Goal: Task Accomplishment & Management: Use online tool/utility

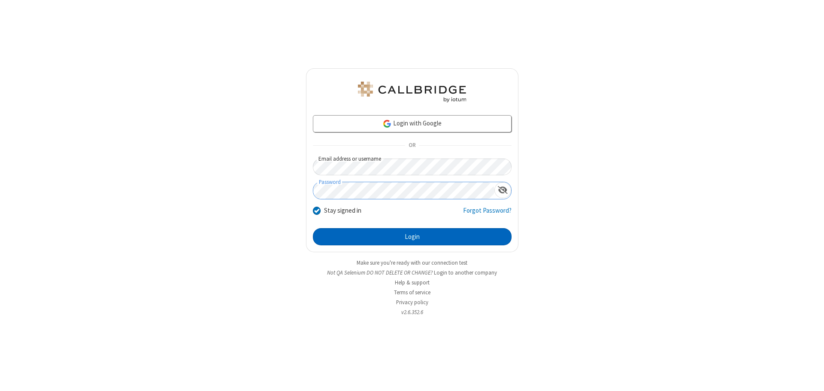
click at [412, 237] on button "Login" at bounding box center [412, 236] width 199 height 17
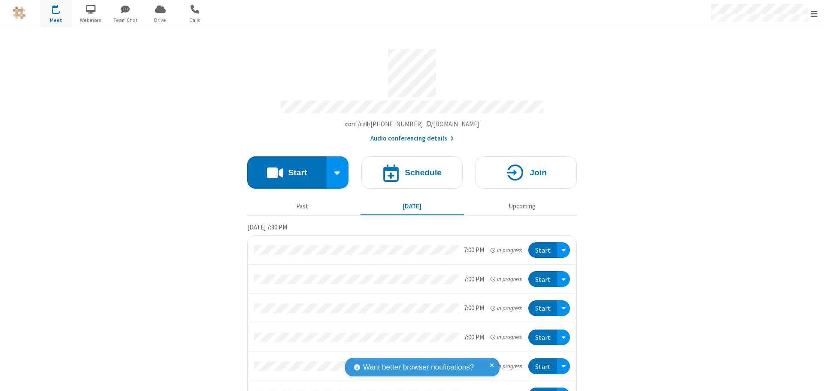
click at [283, 168] on button "Start" at bounding box center [286, 172] width 79 height 32
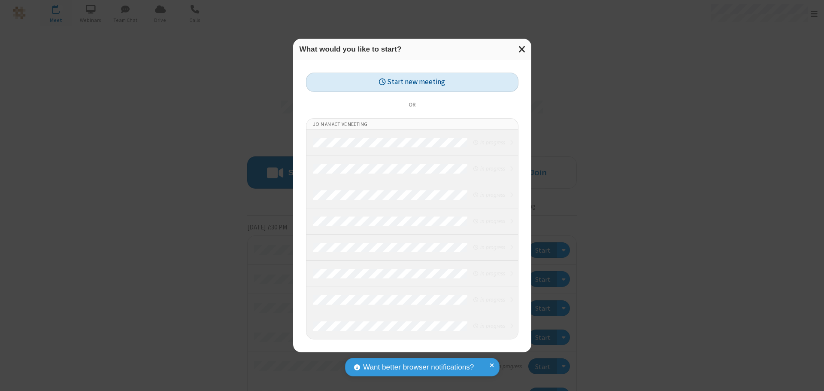
click at [412, 82] on button "Start new meeting" at bounding box center [412, 82] width 213 height 19
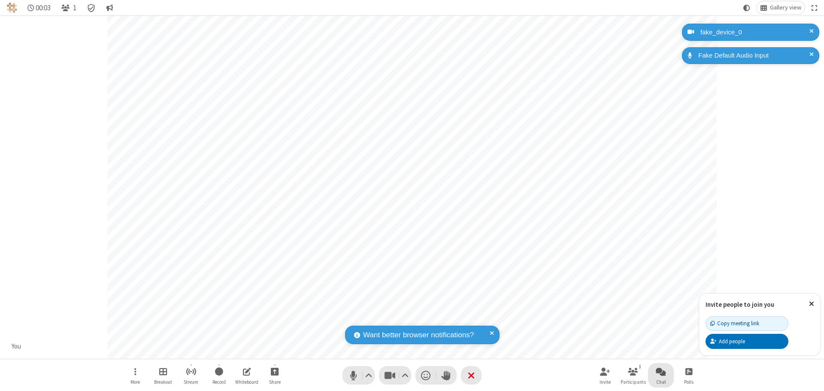
click at [661, 371] on span "Open chat" at bounding box center [661, 371] width 10 height 11
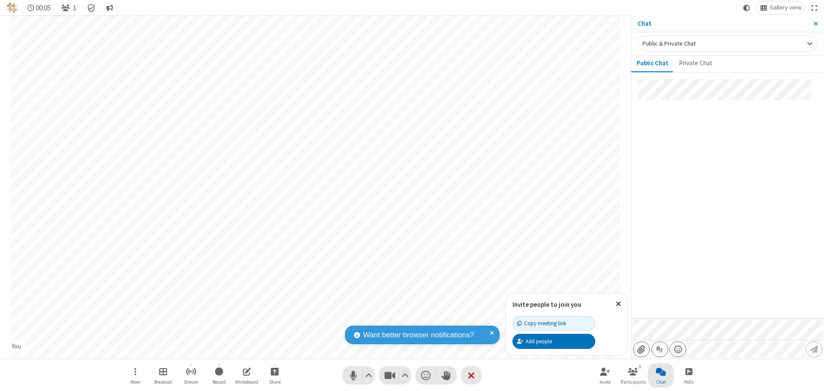
type input "C:\fakepath\doc_test.docx"
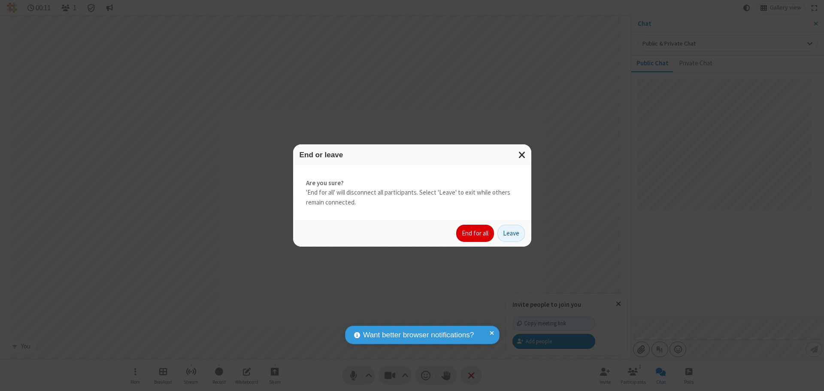
click at [476, 233] on button "End for all" at bounding box center [475, 233] width 38 height 17
